Goal: Task Accomplishment & Management: Complete application form

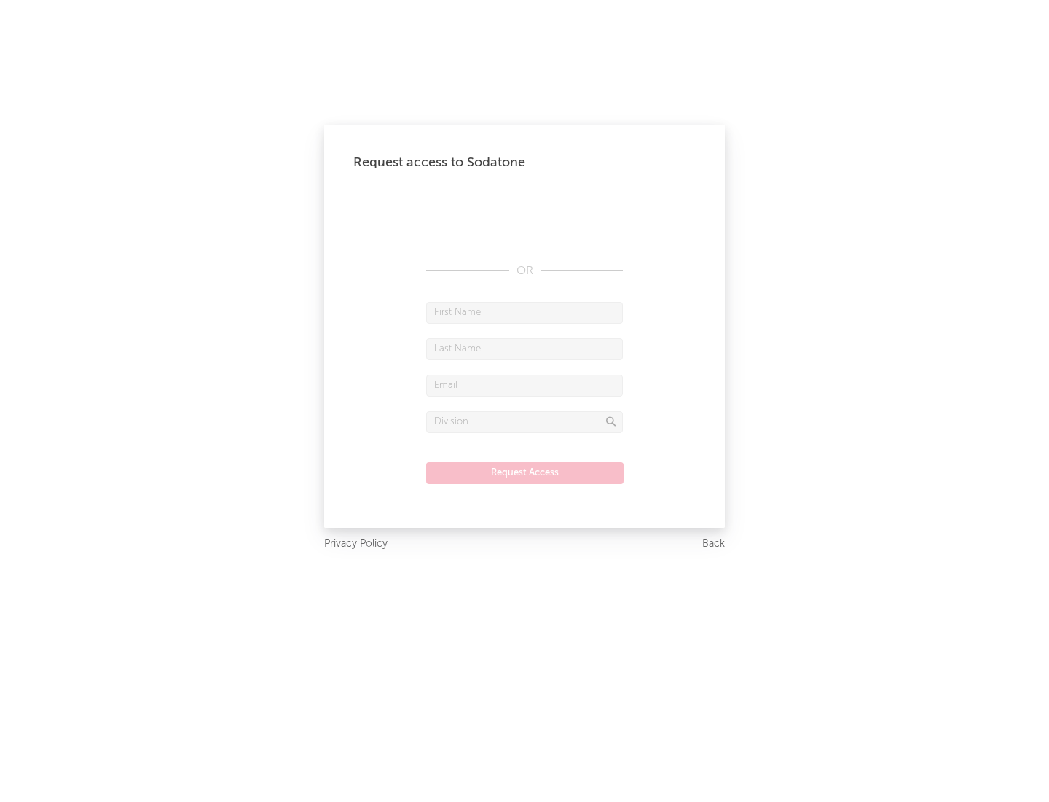
click at [525, 312] on input "text" at bounding box center [524, 313] width 197 height 22
type input "[PERSON_NAME]"
click at [525, 348] on input "text" at bounding box center [524, 349] width 197 height 22
type input "[PERSON_NAME]"
click at [525, 385] on input "text" at bounding box center [524, 386] width 197 height 22
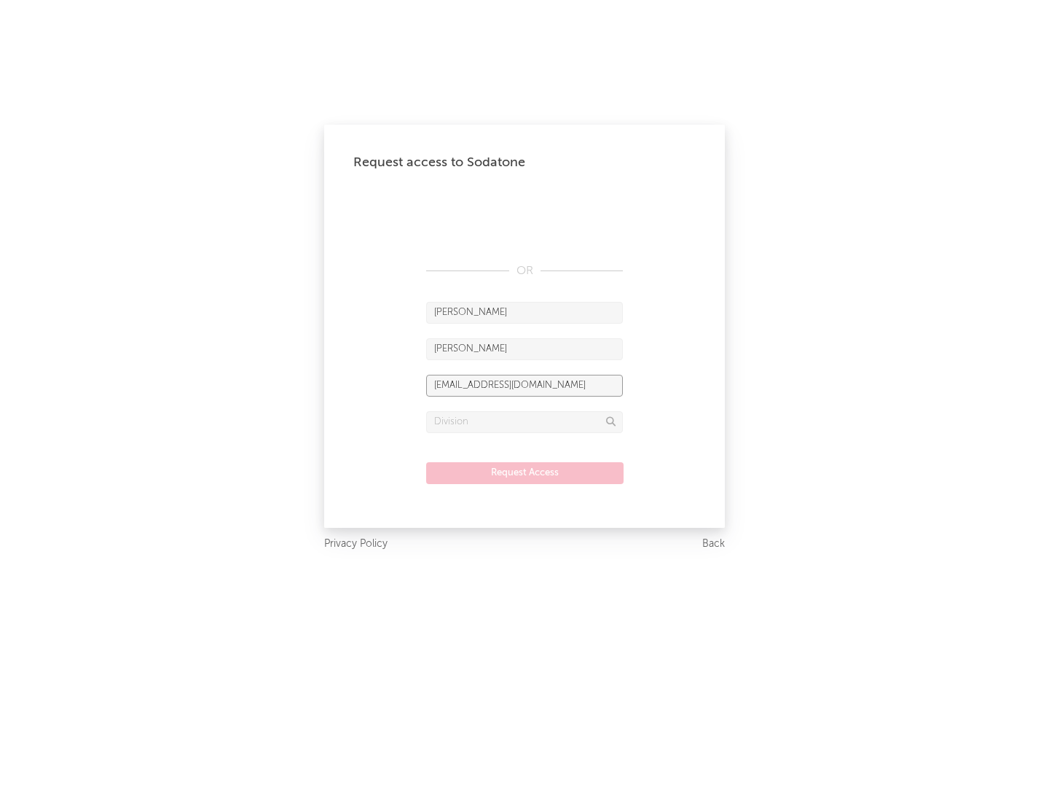
type input "[EMAIL_ADDRESS][DOMAIN_NAME]"
click at [525, 421] on input "text" at bounding box center [524, 422] width 197 height 22
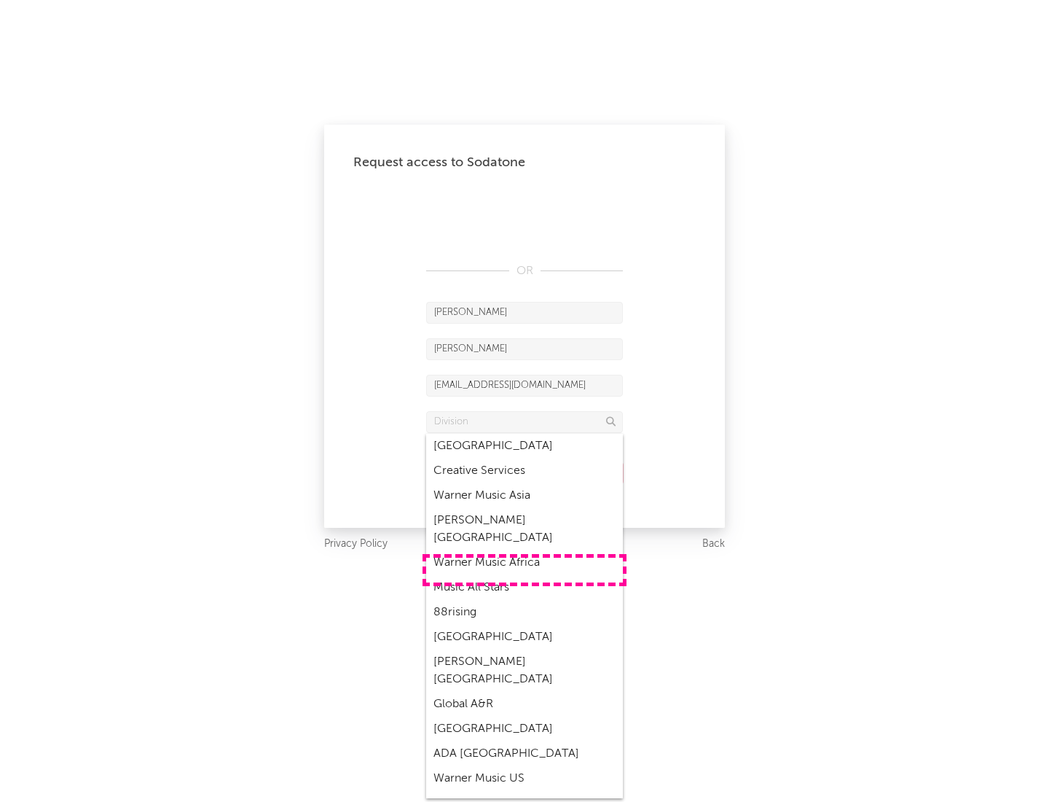
click at [525, 575] on div "Music All Stars" at bounding box center [524, 587] width 197 height 25
type input "Music All Stars"
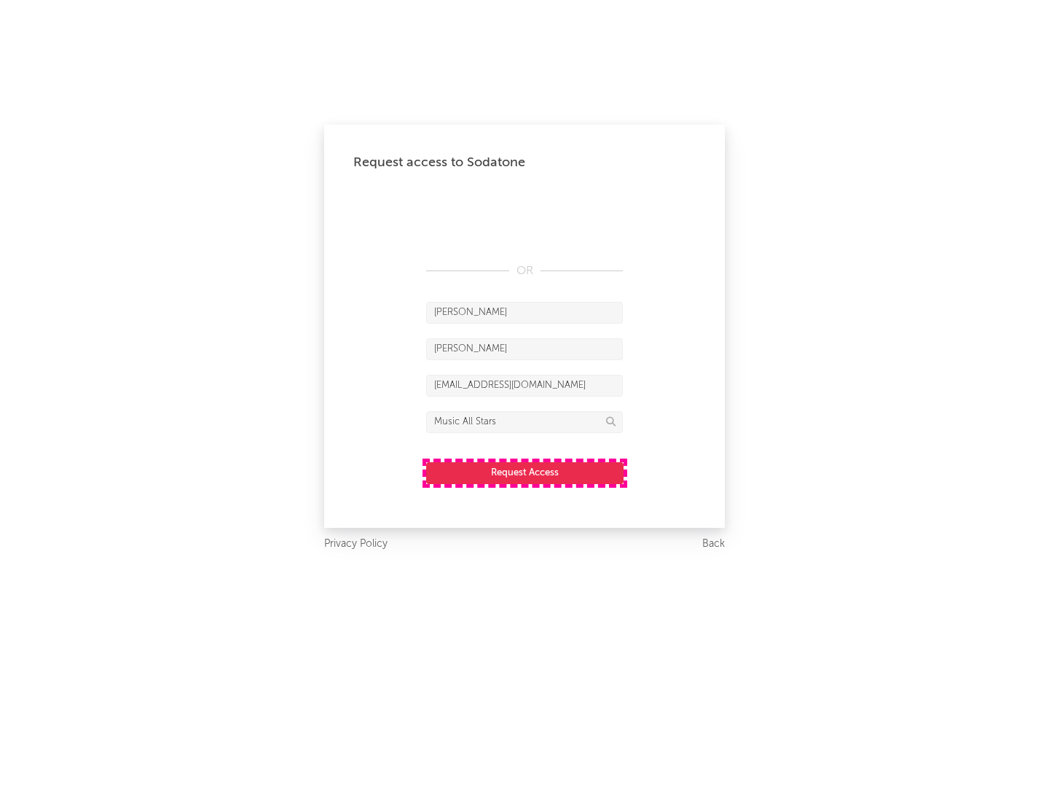
click at [525, 472] on button "Request Access" at bounding box center [525, 473] width 198 height 22
